Goal: Transaction & Acquisition: Purchase product/service

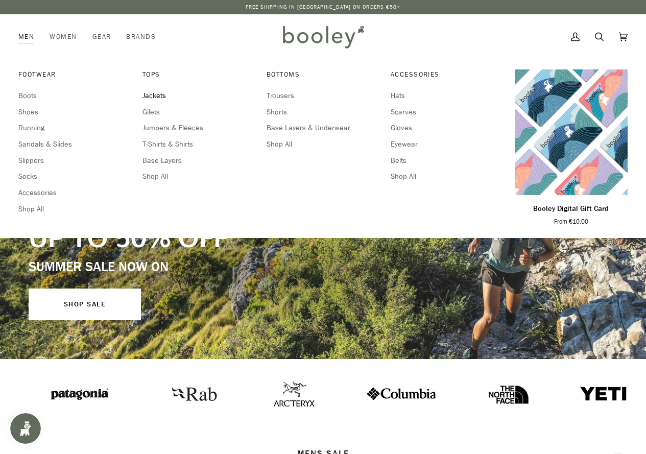
click at [161, 97] on span "Jackets" at bounding box center [198, 95] width 113 height 11
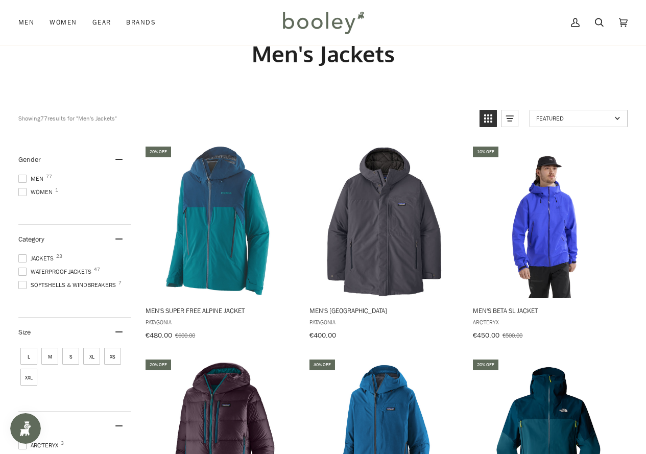
scroll to position [153, 0]
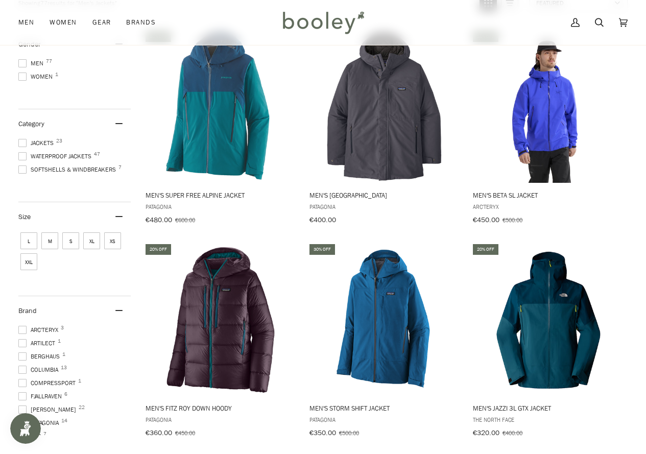
click at [22, 63] on span at bounding box center [22, 63] width 8 height 8
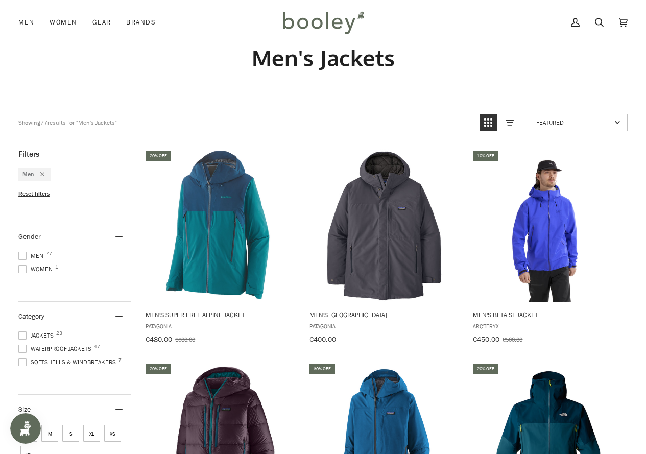
scroll to position [255, 0]
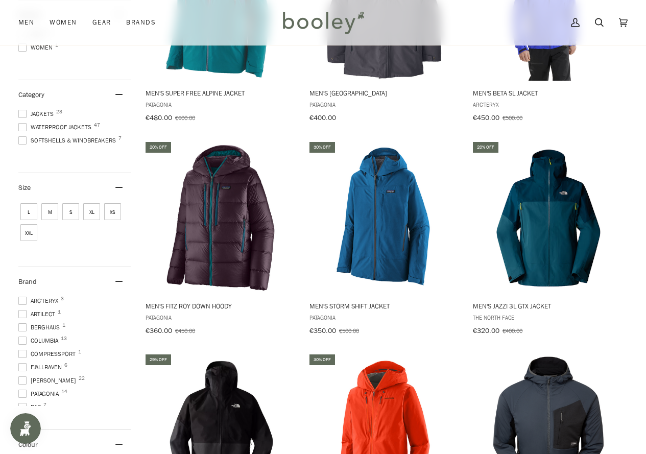
click at [93, 205] on span "XL" at bounding box center [91, 211] width 17 height 17
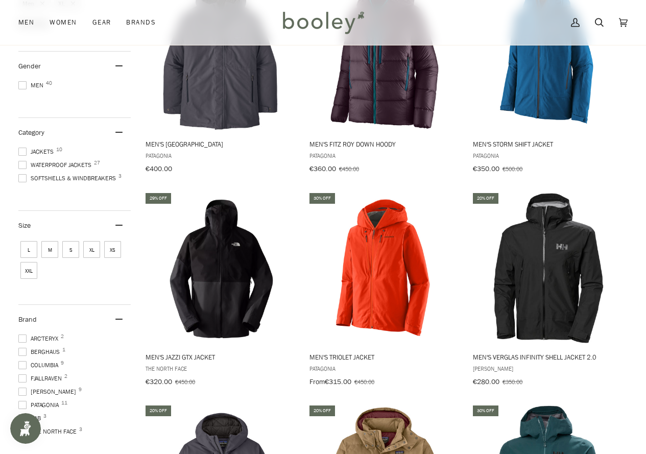
scroll to position [208, 0]
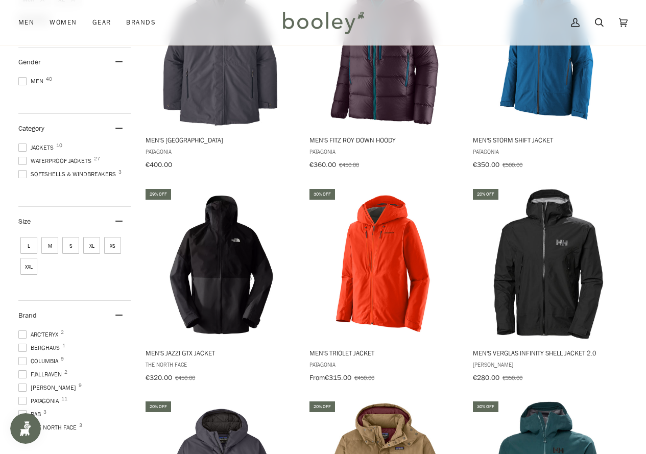
click at [29, 258] on span "XXL" at bounding box center [28, 266] width 17 height 17
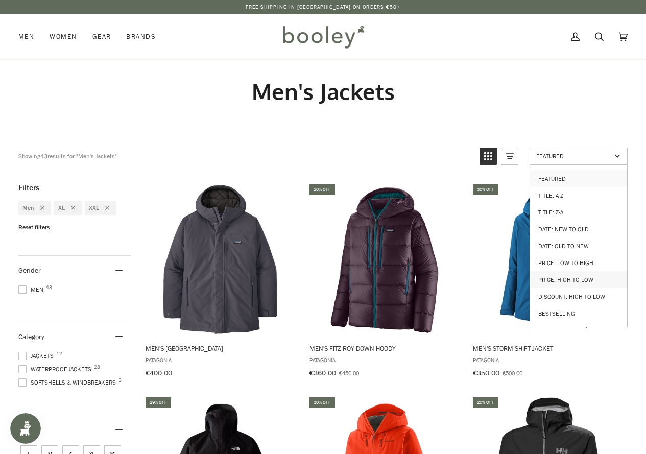
click at [557, 275] on link "Price: High to Low" at bounding box center [578, 279] width 97 height 17
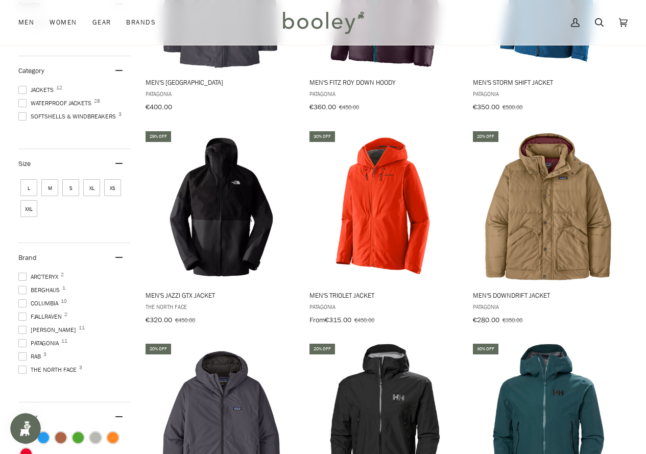
scroll to position [306, 0]
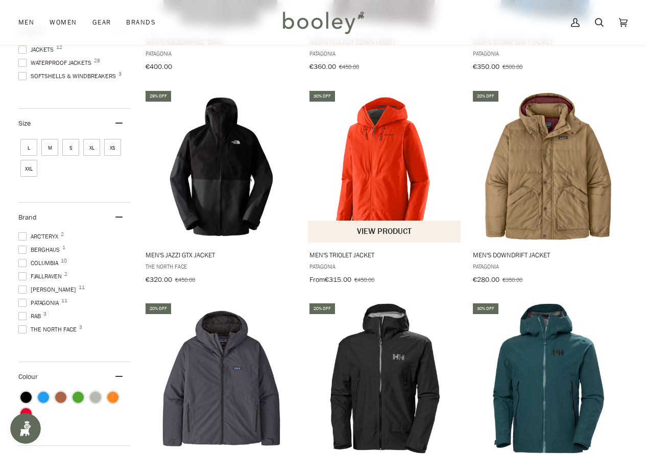
click at [395, 148] on img "Men's Triolet Jacket" at bounding box center [384, 165] width 153 height 153
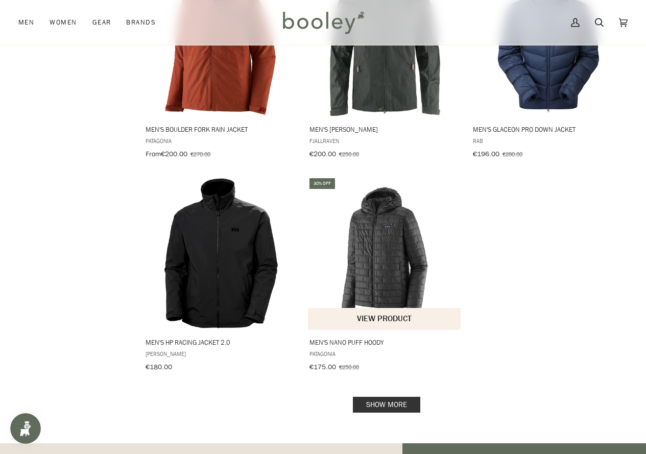
scroll to position [1328, 0]
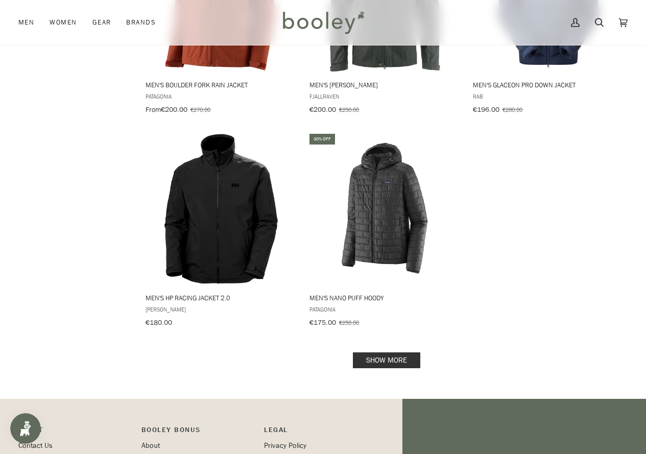
click at [406, 352] on link "Show more" at bounding box center [386, 360] width 67 height 16
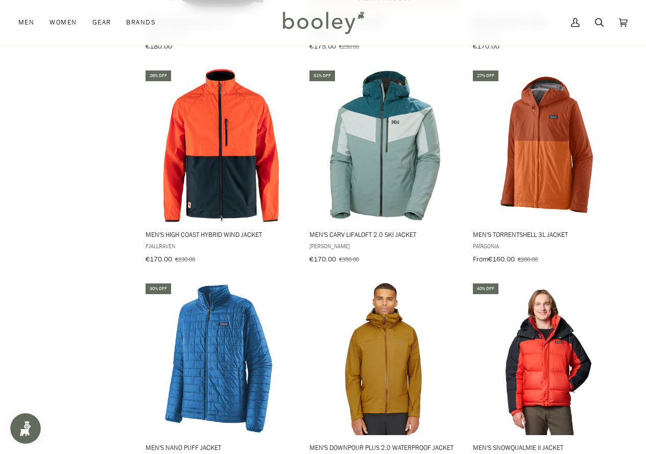
scroll to position [1634, 0]
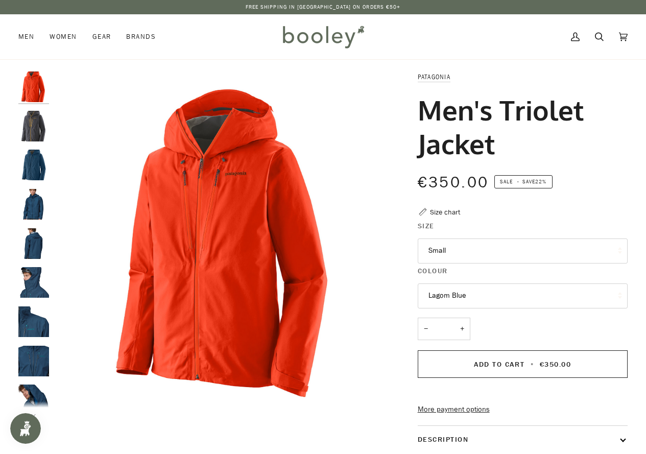
click at [449, 256] on button "Small" at bounding box center [523, 251] width 210 height 25
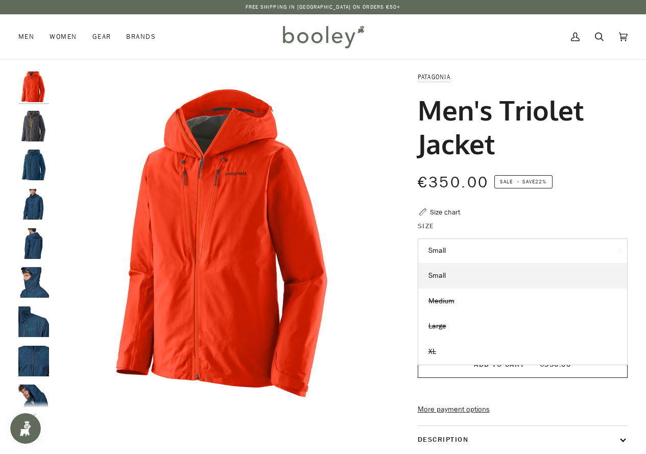
click at [461, 239] on button "Small" at bounding box center [523, 251] width 210 height 25
